Goal: Ask a question: Seek information or help from site administrators or community

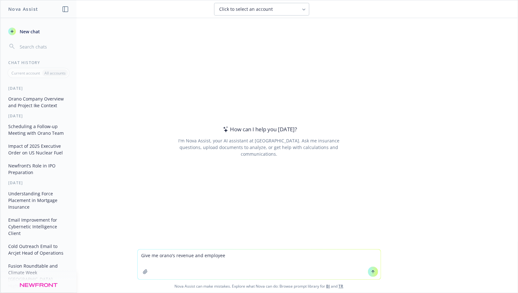
type textarea "Give me orano's revenue and employees"
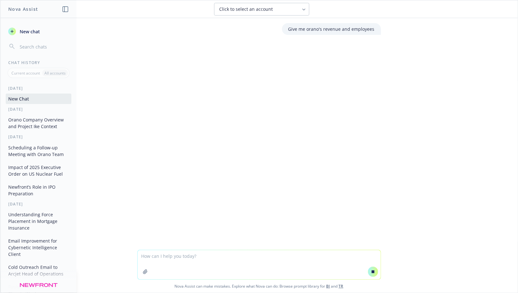
click at [317, 30] on p "Give me orano's revenue and employees" at bounding box center [331, 29] width 86 height 7
click at [319, 29] on p "Give me orano's revenue and employees" at bounding box center [331, 29] width 86 height 7
click at [291, 27] on p "Give me orano's revenue and employees" at bounding box center [331, 29] width 86 height 7
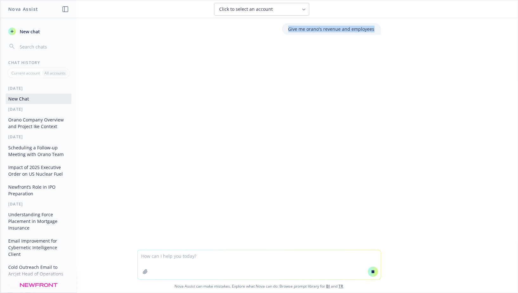
click at [291, 27] on p "Give me orano's revenue and employees" at bounding box center [331, 29] width 86 height 7
copy div "Give me orano's revenue and employees"
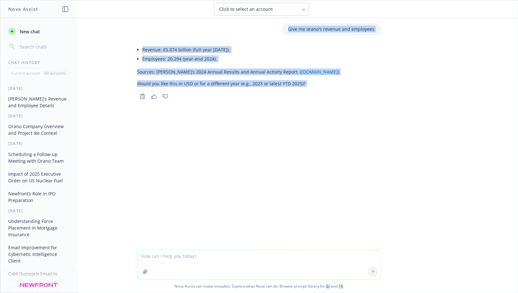
click at [199, 247] on div "Give me orano's revenue and employees Revenue: €5.874 billion (full-year 2024).…" at bounding box center [258, 134] width 517 height 232
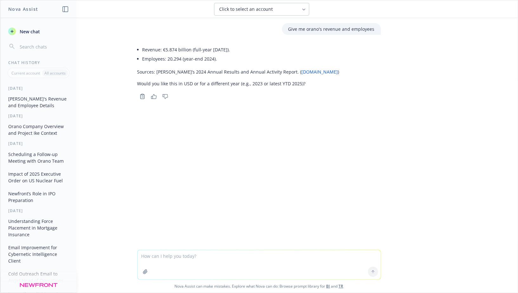
click at [197, 257] on textarea at bounding box center [259, 264] width 243 height 29
type textarea "orano main services in bullets"
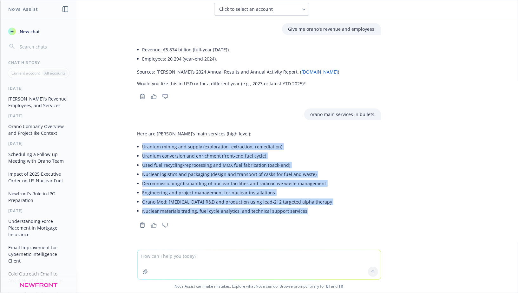
drag, startPoint x: 143, startPoint y: 144, endPoint x: 306, endPoint y: 213, distance: 176.8
click at [307, 213] on ul "Uranium mining and supply (exploration, extraction, remediation) Uranium conver…" at bounding box center [237, 179] width 190 height 74
copy ul "Uranium mining and supply (exploration, extraction, remediation) Uranium conver…"
